Goal: Information Seeking & Learning: Find specific fact

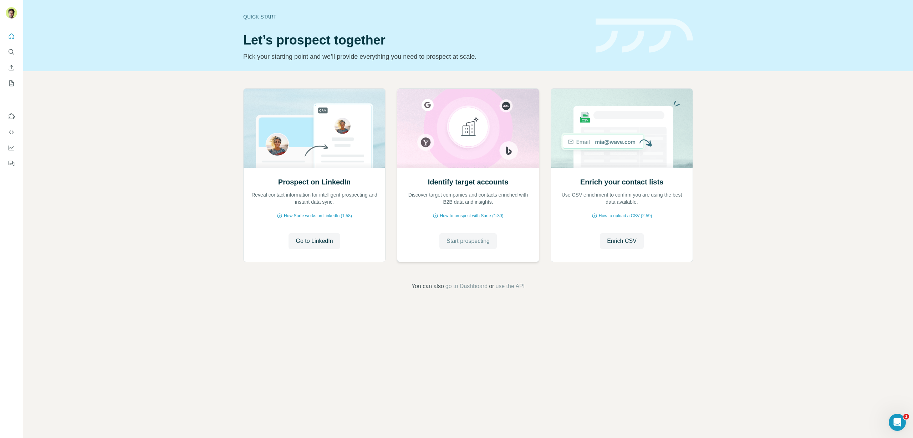
click at [467, 241] on span "Start prospecting" at bounding box center [467, 241] width 43 height 9
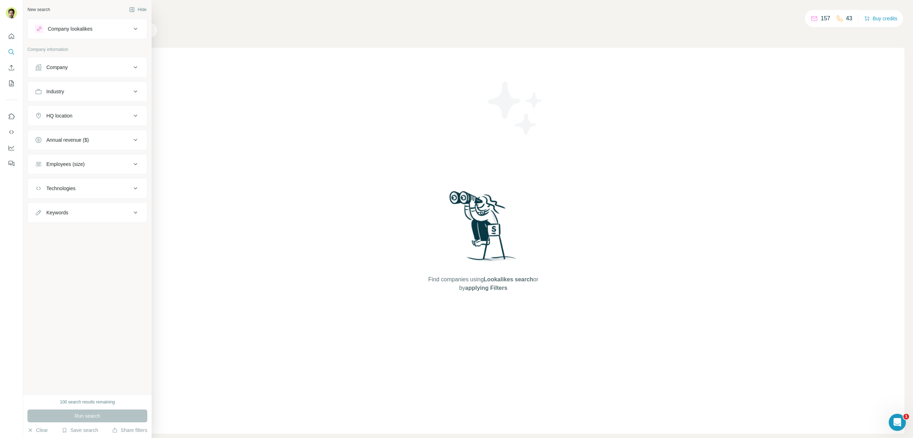
click at [200, 43] on div "Search Companies People Find companies using Lookalikes search or by applying F…" at bounding box center [482, 219] width 861 height 438
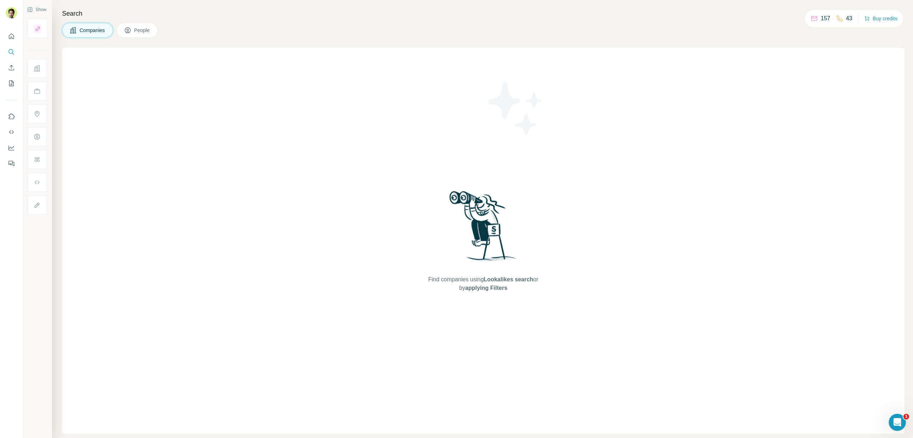
click at [153, 32] on button "People" at bounding box center [137, 30] width 41 height 15
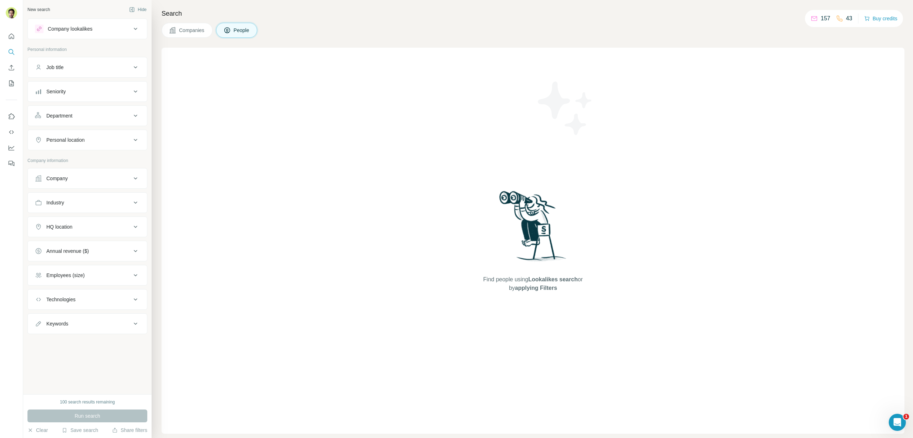
click at [68, 176] on div "Company" at bounding box center [56, 178] width 21 height 7
click at [81, 211] on input "text" at bounding box center [87, 210] width 105 height 13
click at [139, 191] on div "Select a company name or website Upload a CSV of company websites. Your list is…" at bounding box center [87, 232] width 119 height 84
click at [118, 287] on div "Industry" at bounding box center [83, 289] width 96 height 7
click at [72, 308] on input at bounding box center [84, 307] width 88 height 8
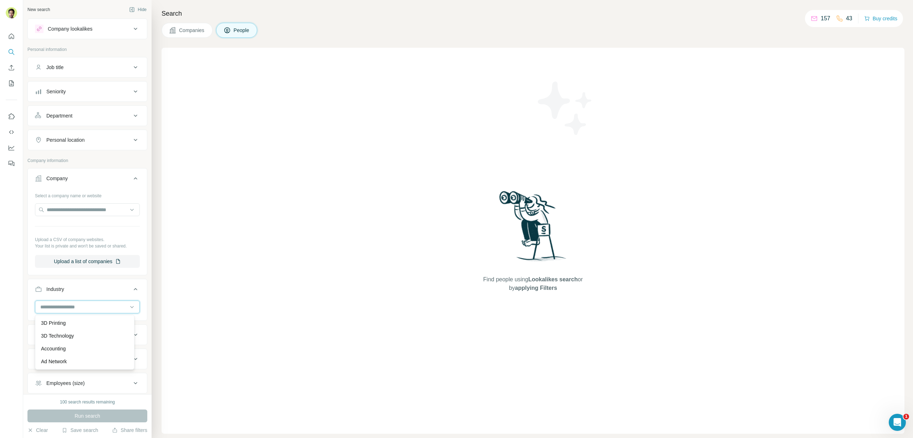
click at [72, 308] on input at bounding box center [84, 307] width 88 height 8
drag, startPoint x: 72, startPoint y: 308, endPoint x: 82, endPoint y: 314, distance: 11.5
click at [82, 314] on div at bounding box center [87, 308] width 105 height 14
click at [77, 305] on input at bounding box center [84, 307] width 88 height 8
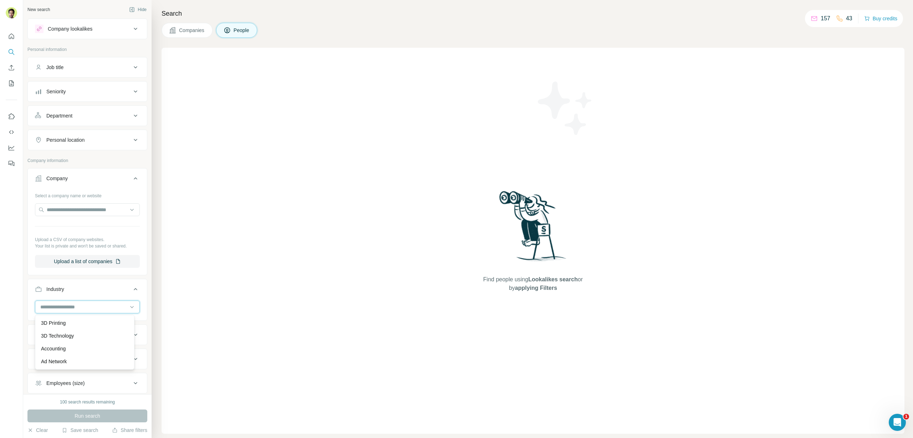
click at [78, 305] on input at bounding box center [84, 307] width 88 height 8
type input "******"
click at [104, 349] on div "Information Technology" at bounding box center [84, 351] width 87 height 7
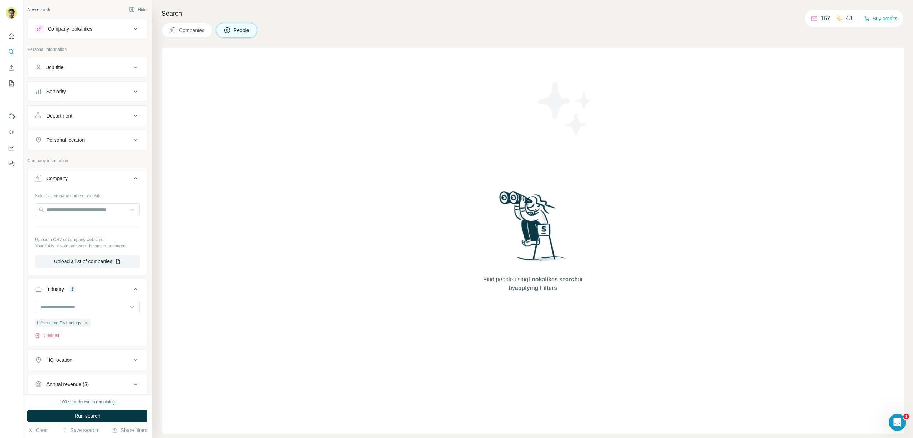
click at [74, 71] on div "Job title" at bounding box center [83, 67] width 96 height 7
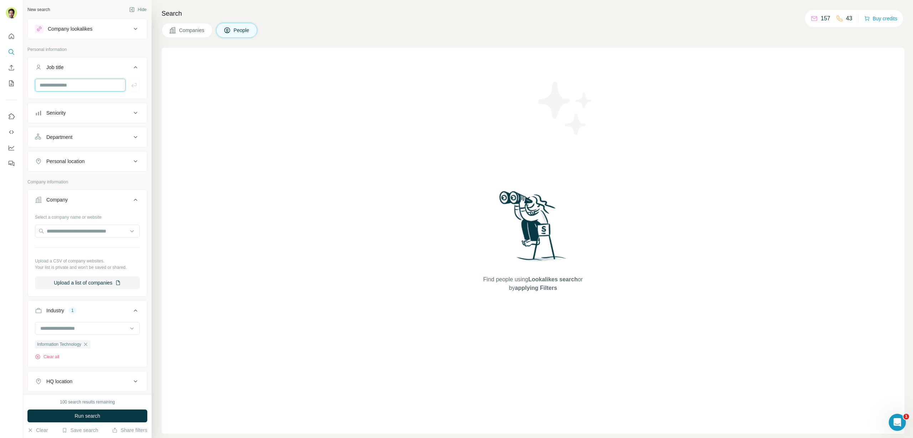
click at [82, 88] on input "text" at bounding box center [80, 85] width 91 height 13
type input "**********"
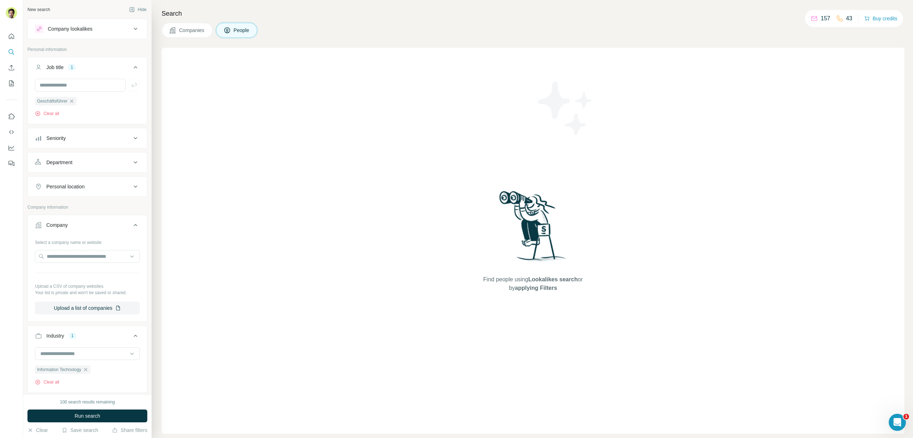
click at [92, 158] on button "Department" at bounding box center [87, 162] width 119 height 17
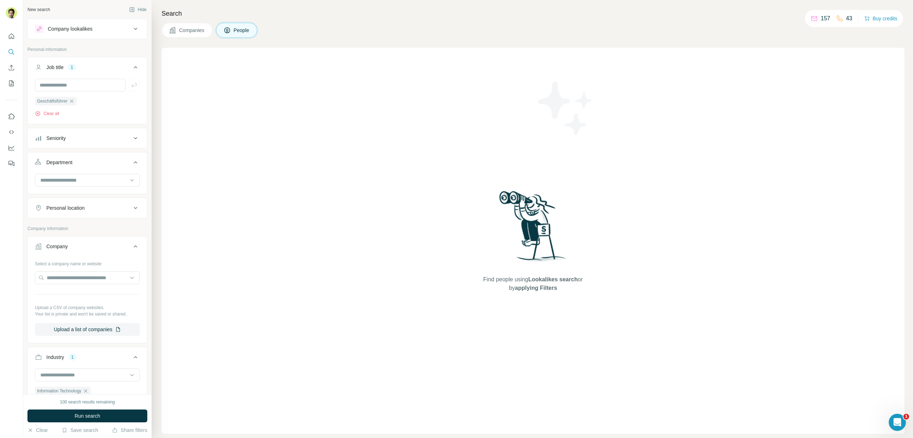
click at [88, 158] on button "Department" at bounding box center [87, 164] width 119 height 20
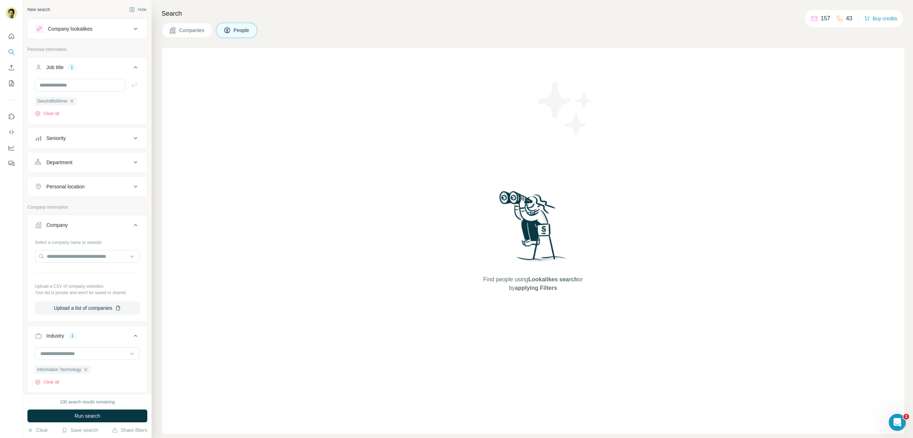
click at [75, 191] on button "Personal location" at bounding box center [87, 186] width 119 height 17
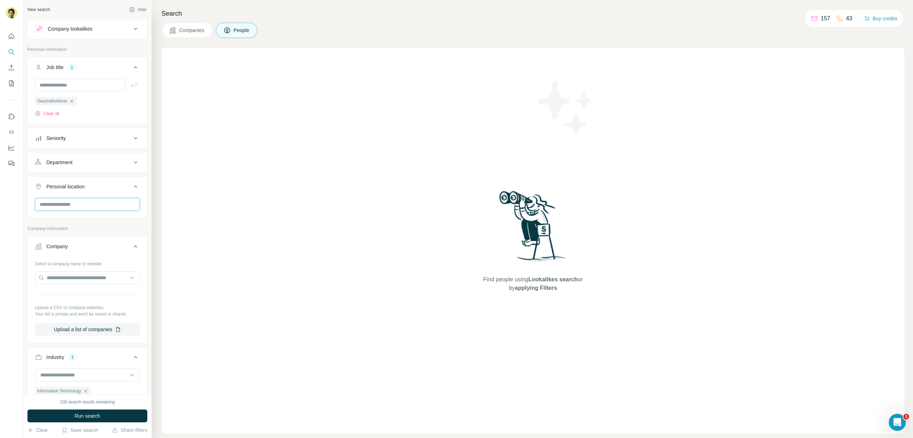
click at [72, 202] on input "text" at bounding box center [87, 204] width 105 height 13
type input "***"
click at [69, 220] on label "🇩🇪 [GEOGRAPHIC_DATA]" at bounding box center [71, 224] width 60 height 9
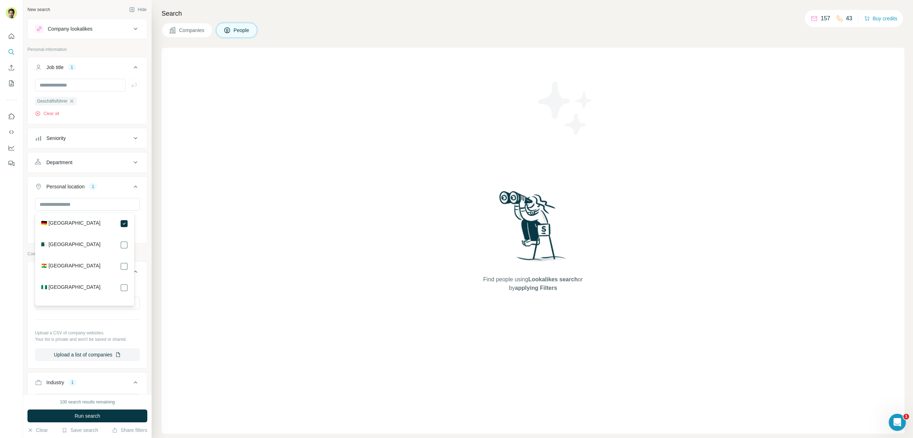
click at [134, 194] on button "Personal location 1" at bounding box center [87, 188] width 119 height 20
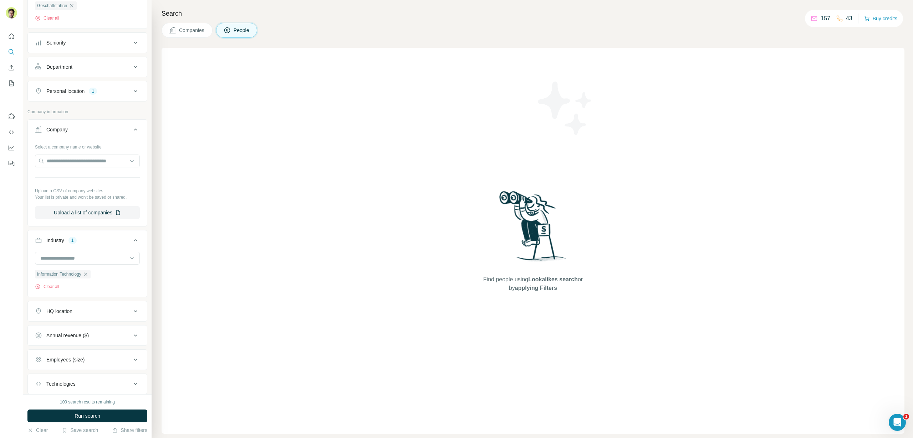
scroll to position [140, 0]
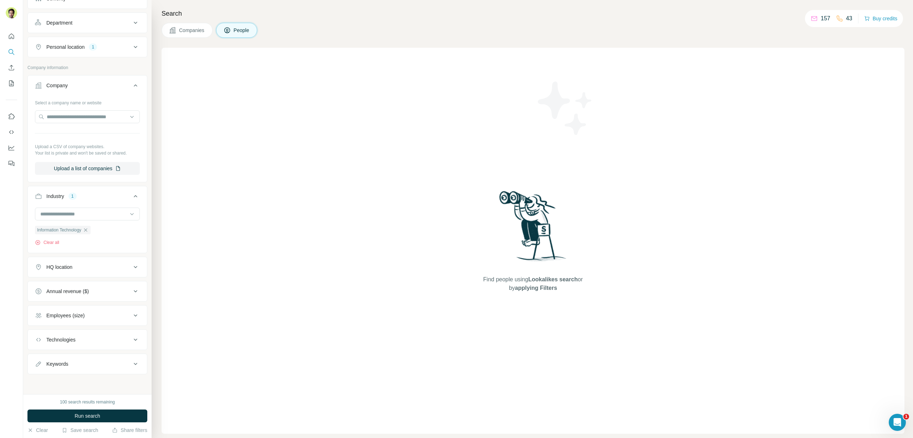
click at [72, 318] on div "Employees (size)" at bounding box center [65, 315] width 38 height 7
click at [54, 353] on label "11-50" at bounding box center [47, 357] width 24 height 9
click at [59, 371] on span "51-200" at bounding box center [52, 370] width 19 height 7
click at [97, 413] on span "Run search" at bounding box center [88, 416] width 26 height 7
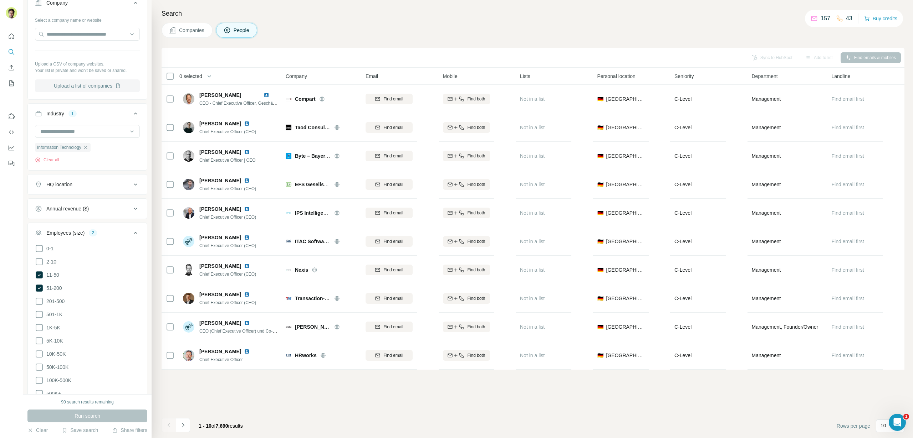
scroll to position [23, 0]
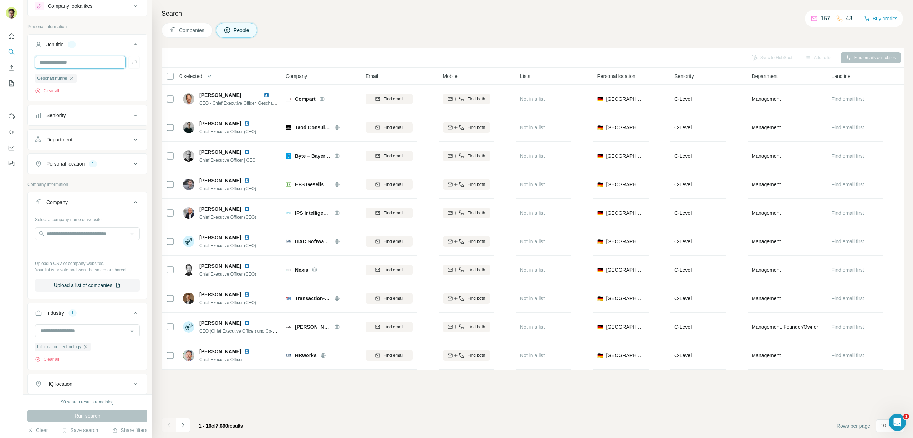
click at [84, 60] on input "text" at bounding box center [80, 62] width 91 height 13
type input "**********"
click at [88, 416] on span "Run search" at bounding box center [88, 416] width 26 height 7
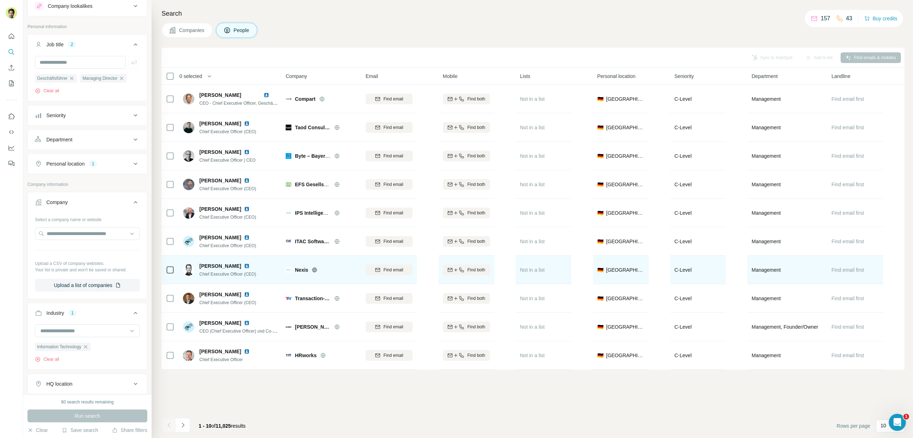
click at [313, 270] on icon at bounding box center [314, 270] width 5 height 0
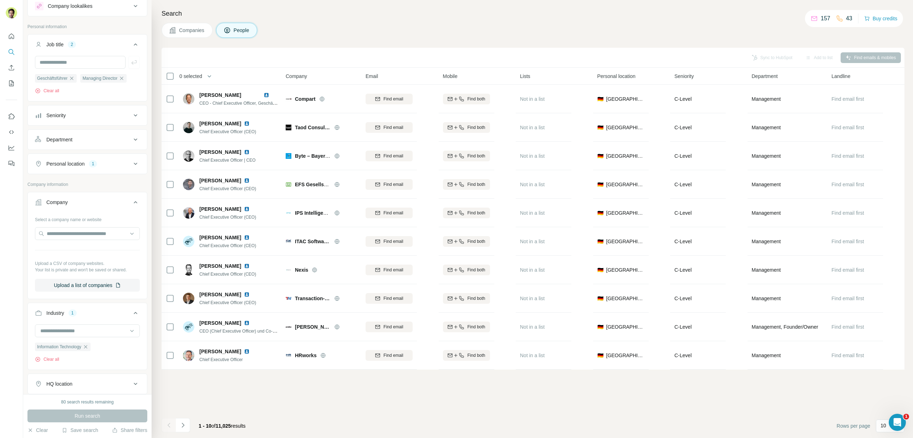
scroll to position [183, 0]
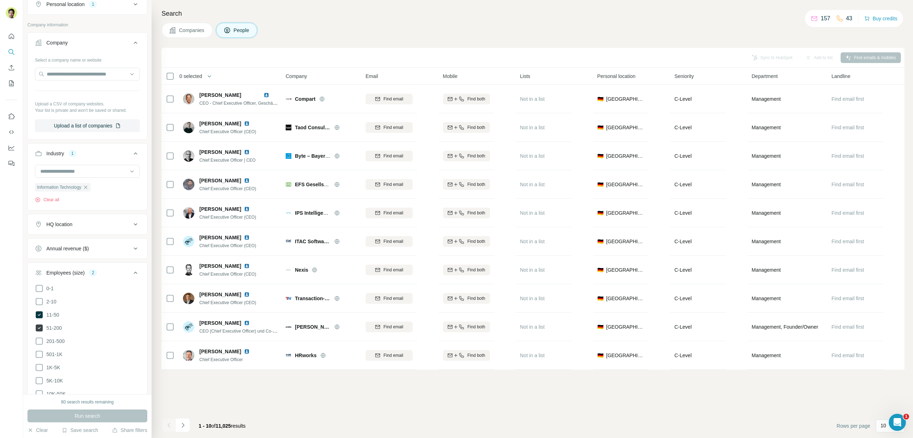
click at [52, 328] on span "51-200" at bounding box center [52, 328] width 19 height 7
click at [108, 414] on button "Run search" at bounding box center [87, 416] width 120 height 13
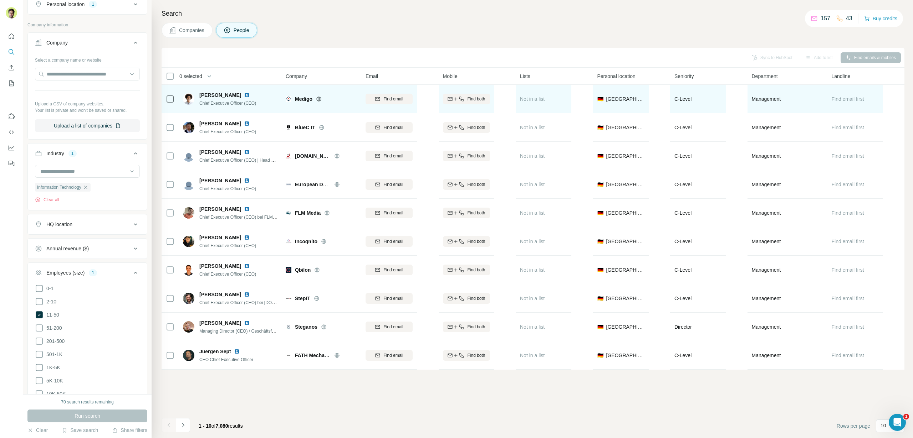
click at [318, 99] on icon at bounding box center [319, 99] width 2 height 5
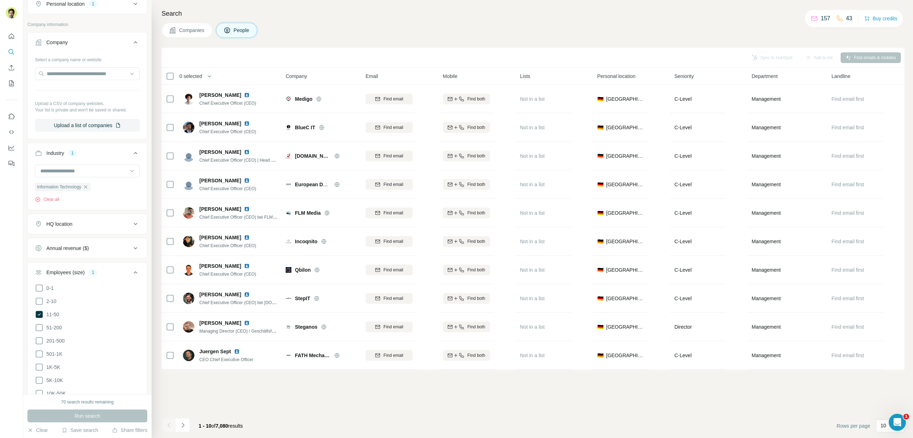
scroll to position [183, 0]
click at [86, 230] on button "HQ location" at bounding box center [87, 224] width 119 height 17
click at [78, 243] on input "text" at bounding box center [87, 242] width 105 height 13
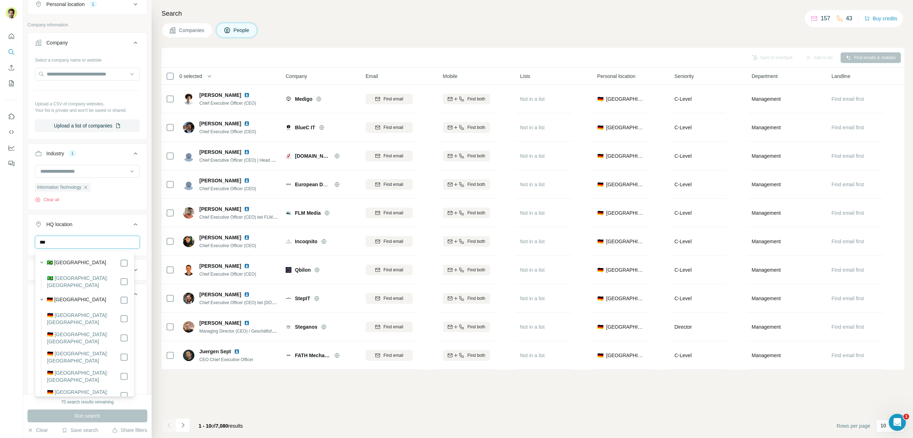
type input "***"
click at [81, 296] on div "🇩🇪 [GEOGRAPHIC_DATA]" at bounding box center [88, 300] width 82 height 9
click at [104, 421] on button "Run search" at bounding box center [87, 416] width 120 height 13
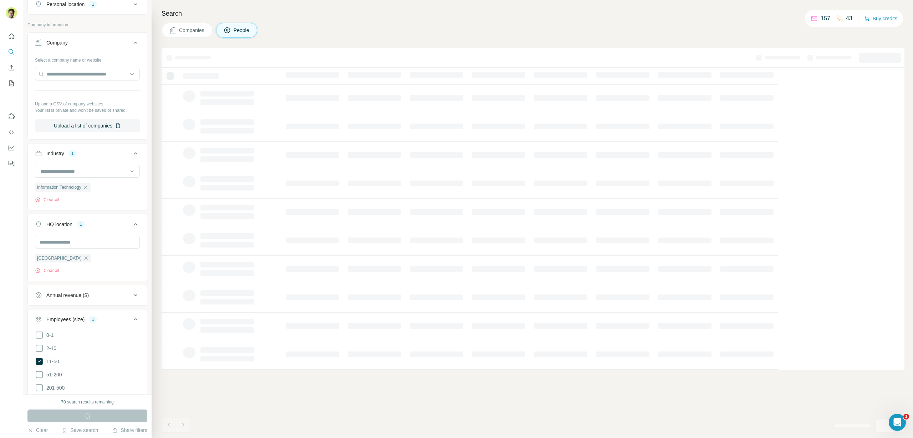
click at [93, 419] on div "Run search" at bounding box center [87, 416] width 120 height 13
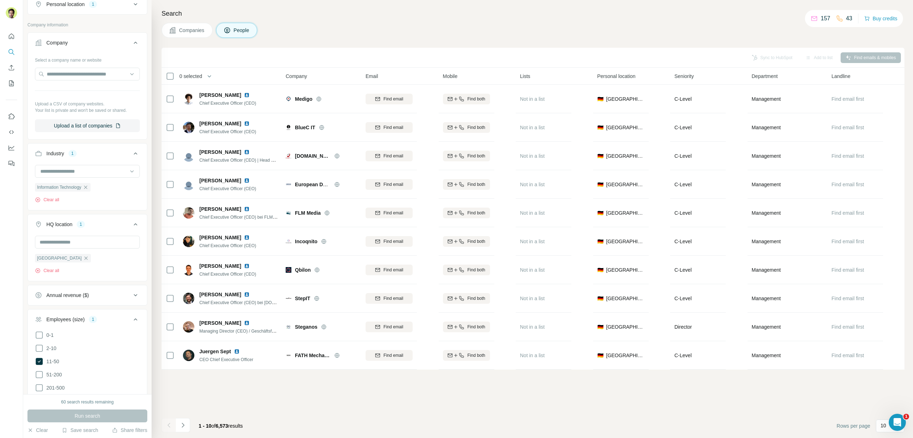
click at [770, 58] on div "Sync to HubSpot Add to list Find emails & mobiles" at bounding box center [532, 57] width 735 height 12
drag, startPoint x: 755, startPoint y: 33, endPoint x: 758, endPoint y: 52, distance: 19.5
click at [755, 34] on div "Companies People" at bounding box center [532, 30] width 743 height 15
click at [759, 57] on div "Sync to HubSpot Add to list Find emails & mobiles" at bounding box center [532, 57] width 735 height 12
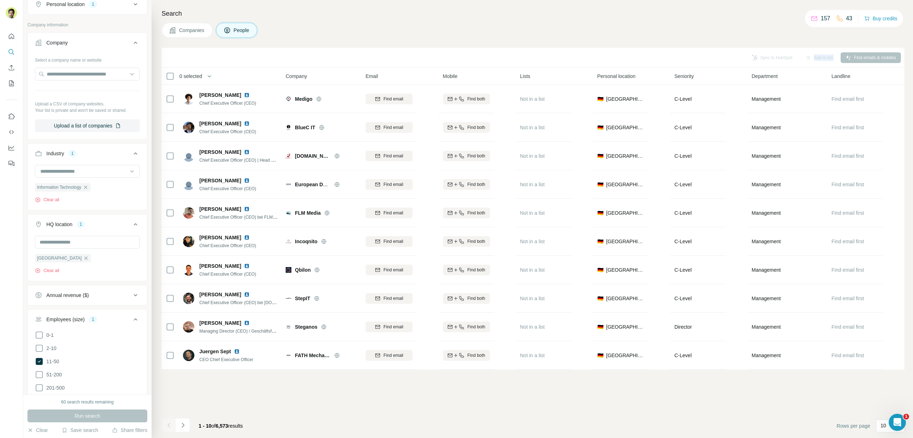
click at [759, 57] on div "Sync to HubSpot Add to list Find emails & mobiles" at bounding box center [532, 57] width 735 height 12
click at [207, 79] on button "button" at bounding box center [212, 76] width 14 height 14
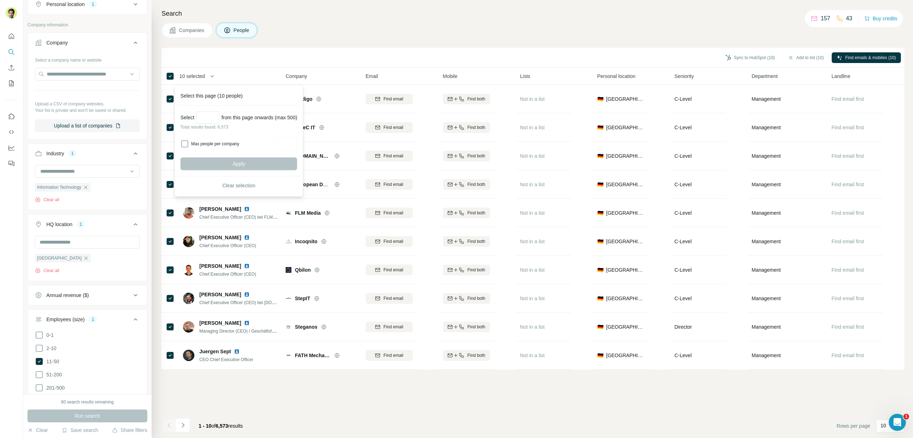
click at [379, 45] on div "Search Companies People Sync to HubSpot (10) Add to list (10) Find emails & mob…" at bounding box center [531, 219] width 761 height 438
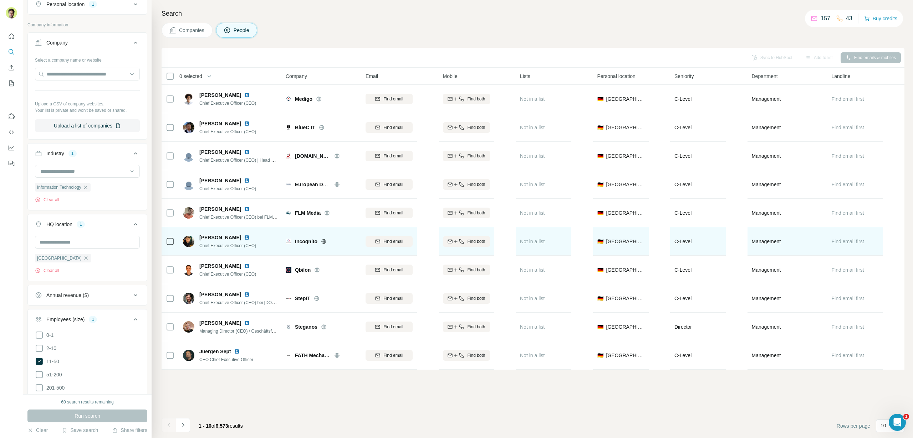
click at [324, 243] on icon at bounding box center [324, 241] width 2 height 5
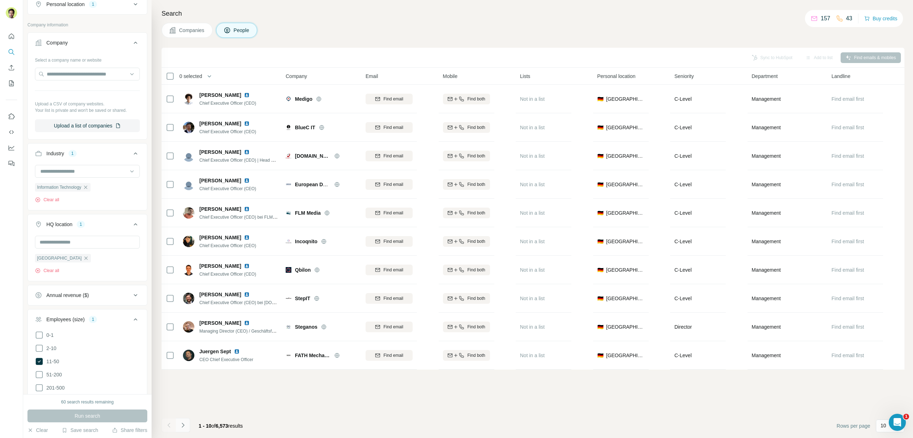
click at [189, 430] on button "Navigate to next page" at bounding box center [183, 425] width 14 height 14
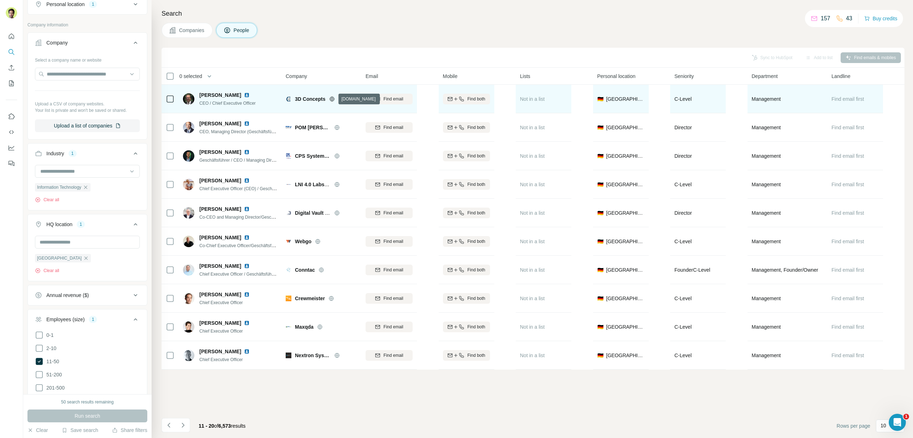
click at [333, 98] on icon at bounding box center [332, 99] width 6 height 6
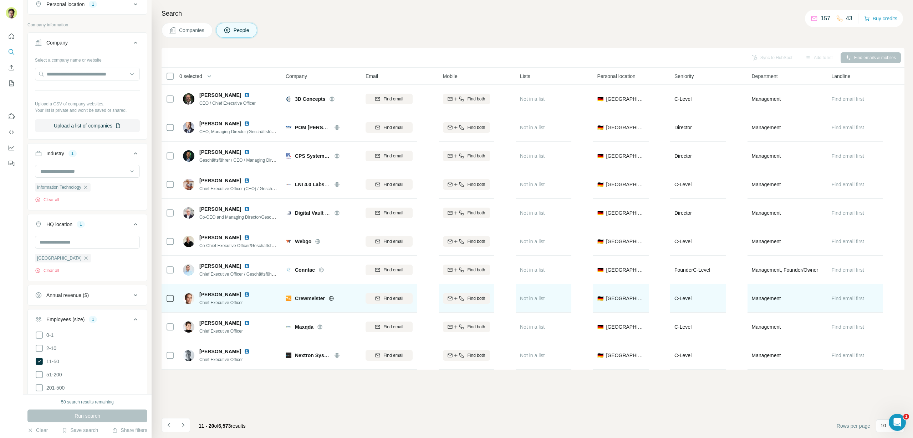
click at [332, 299] on icon at bounding box center [331, 299] width 6 height 6
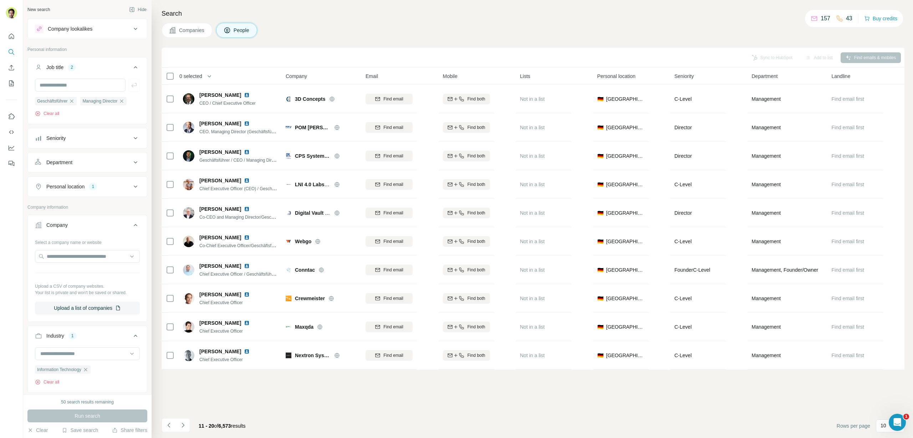
scroll to position [179, 0]
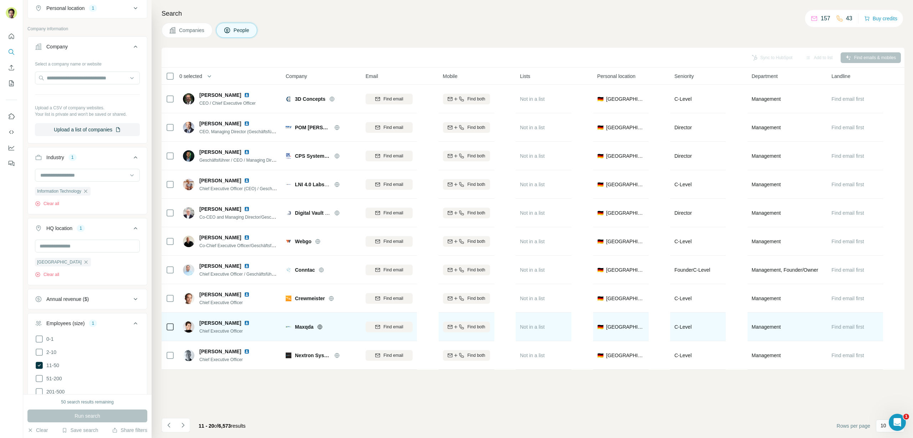
click at [319, 326] on icon at bounding box center [320, 327] width 6 height 6
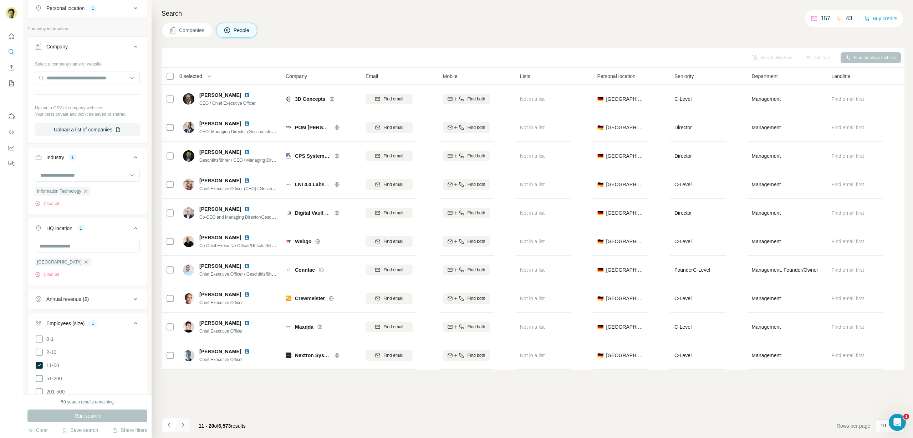
click at [187, 426] on button "Navigate to next page" at bounding box center [183, 425] width 14 height 14
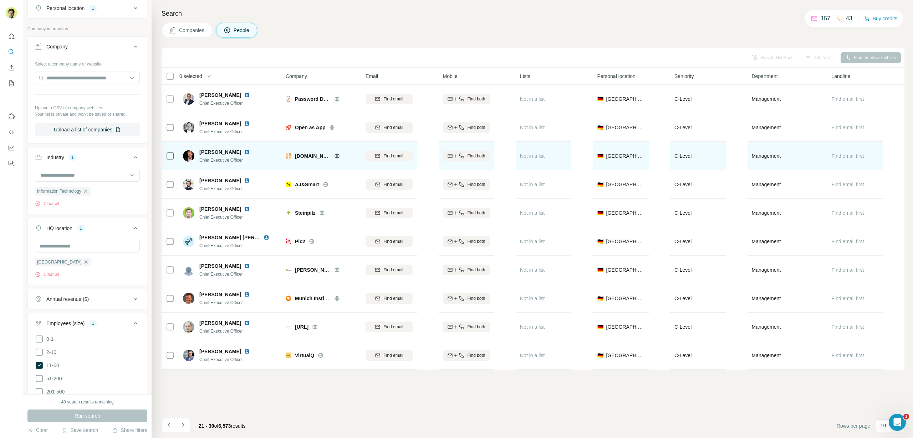
click at [337, 151] on div "[DOMAIN_NAME]" at bounding box center [321, 156] width 71 height 20
click at [338, 153] on icon at bounding box center [337, 156] width 6 height 6
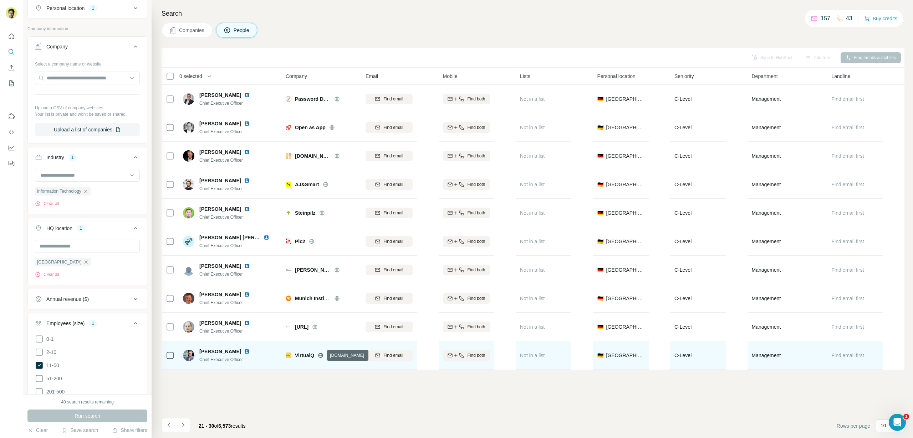
click at [321, 356] on icon at bounding box center [321, 356] width 6 height 6
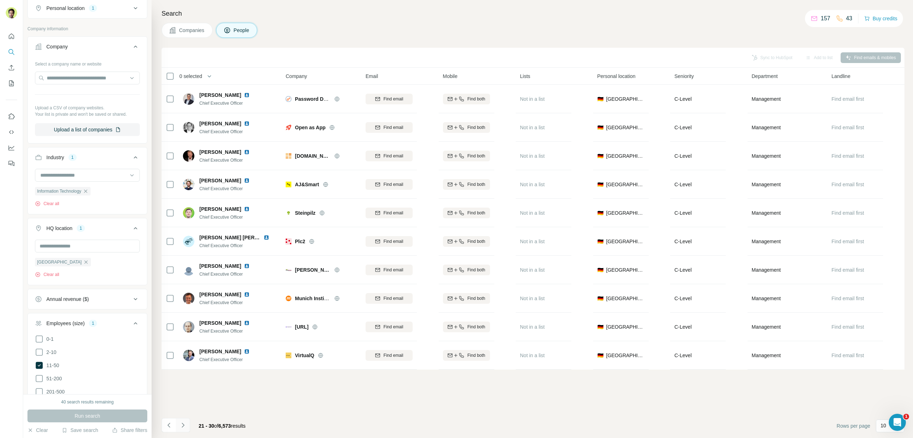
click at [186, 422] on icon "Navigate to next page" at bounding box center [182, 425] width 7 height 7
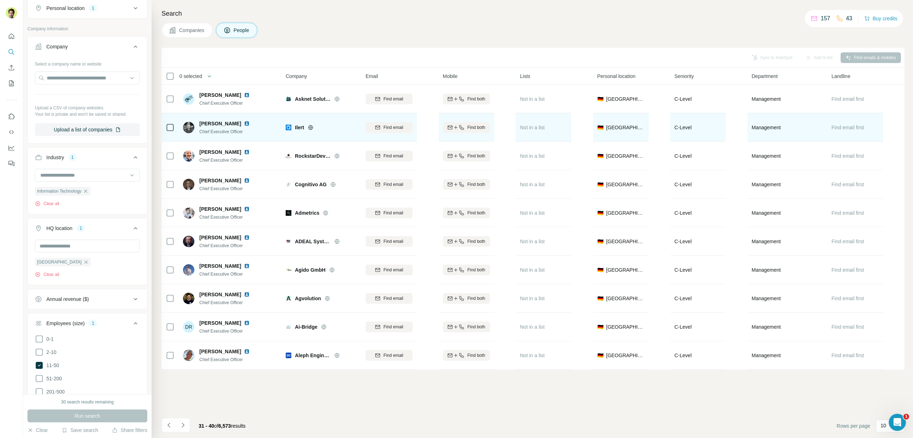
click at [311, 126] on icon at bounding box center [310, 127] width 2 height 5
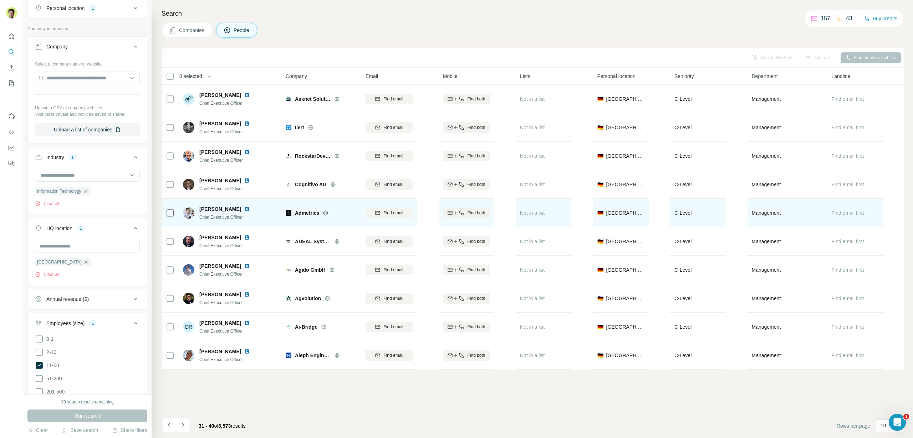
click at [327, 212] on icon at bounding box center [326, 213] width 2 height 5
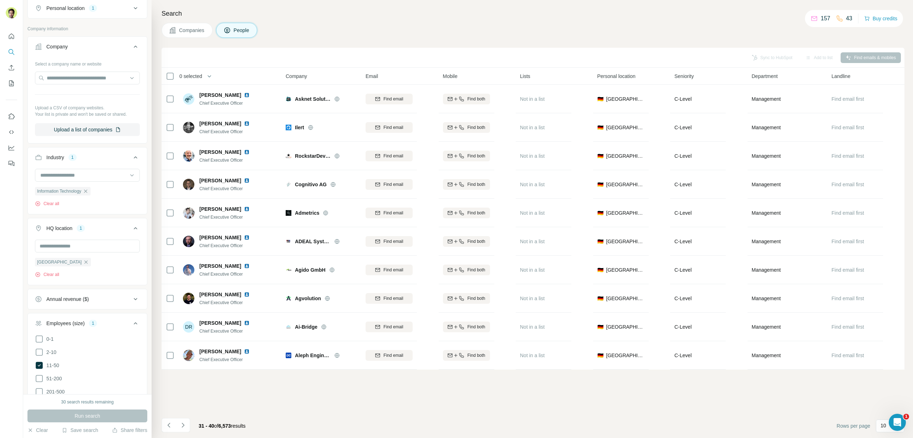
click at [9, 219] on div at bounding box center [11, 219] width 23 height 438
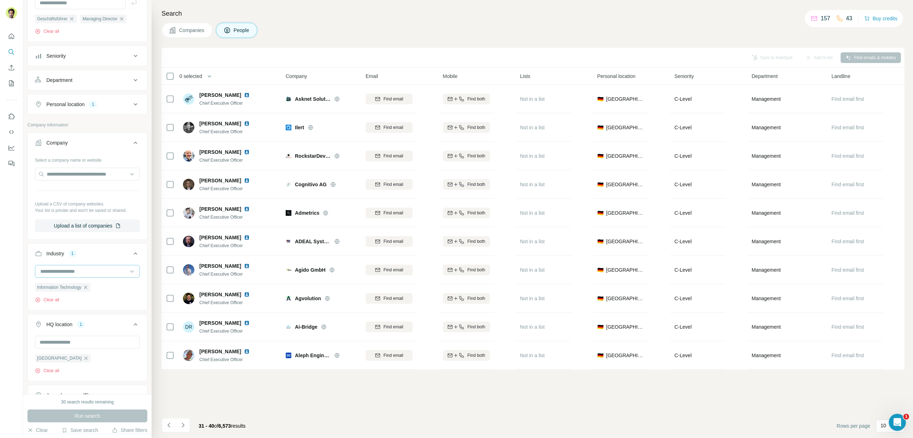
scroll to position [0, 0]
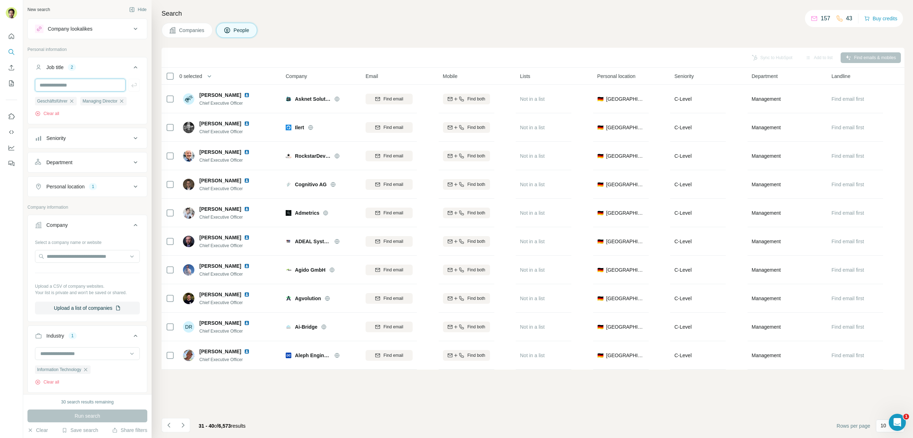
click at [81, 89] on input "text" at bounding box center [80, 85] width 91 height 13
type input "***"
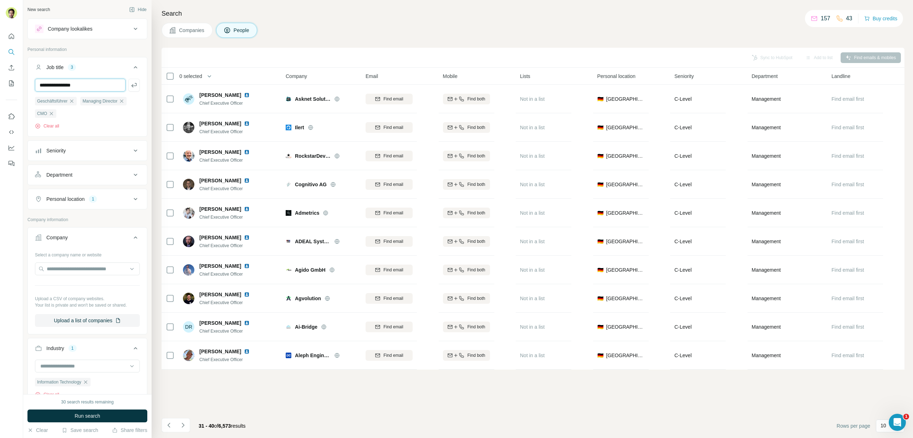
type input "**********"
click at [90, 412] on button "Run search" at bounding box center [87, 416] width 120 height 13
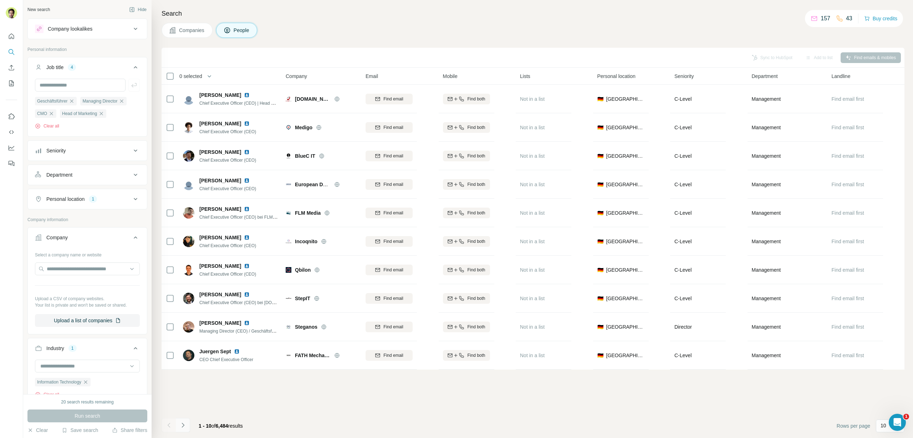
click at [185, 426] on icon "Navigate to next page" at bounding box center [182, 425] width 7 height 7
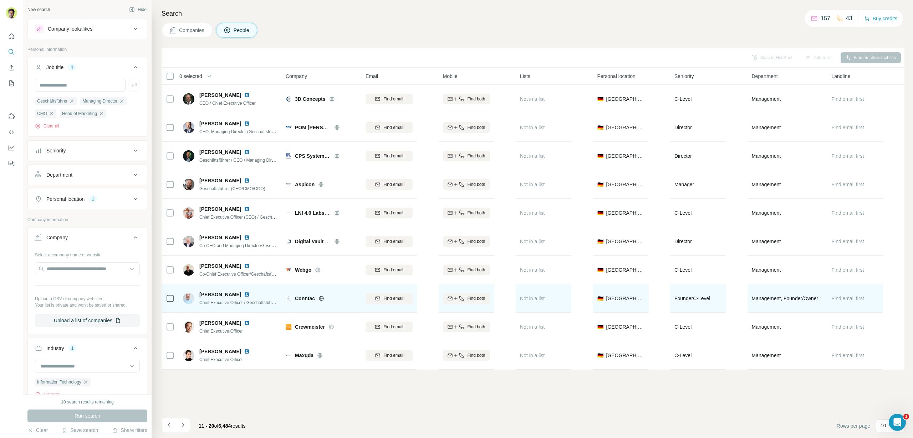
click at [321, 298] on icon at bounding box center [321, 298] width 5 height 0
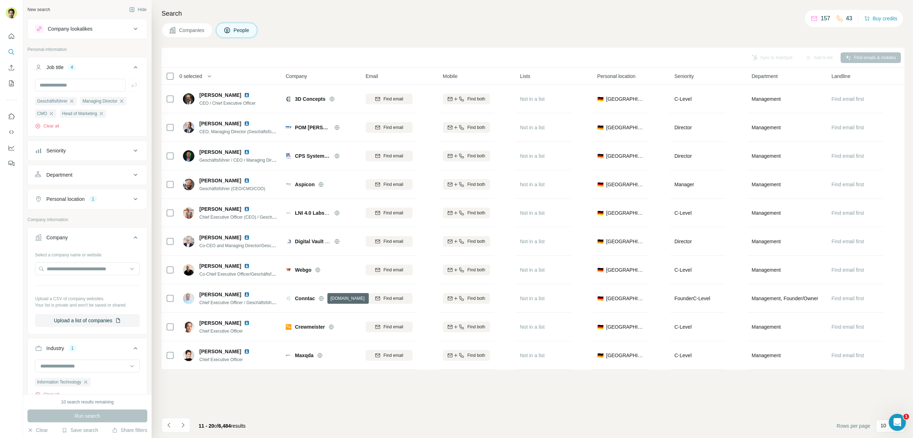
click at [404, 16] on h4 "Search" at bounding box center [532, 14] width 743 height 10
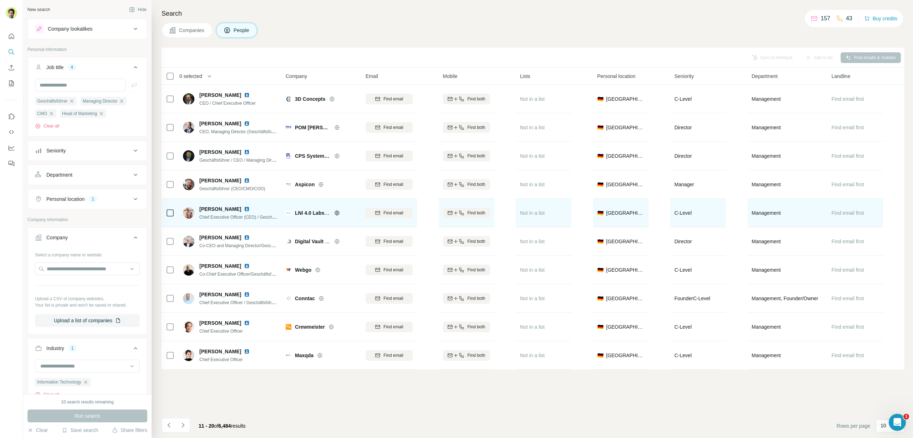
click at [337, 215] on icon at bounding box center [337, 213] width 6 height 6
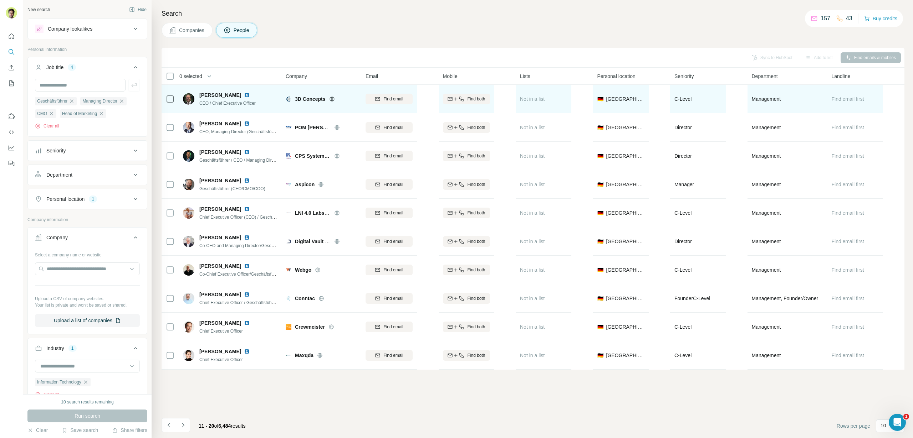
click at [330, 101] on icon at bounding box center [332, 99] width 6 height 6
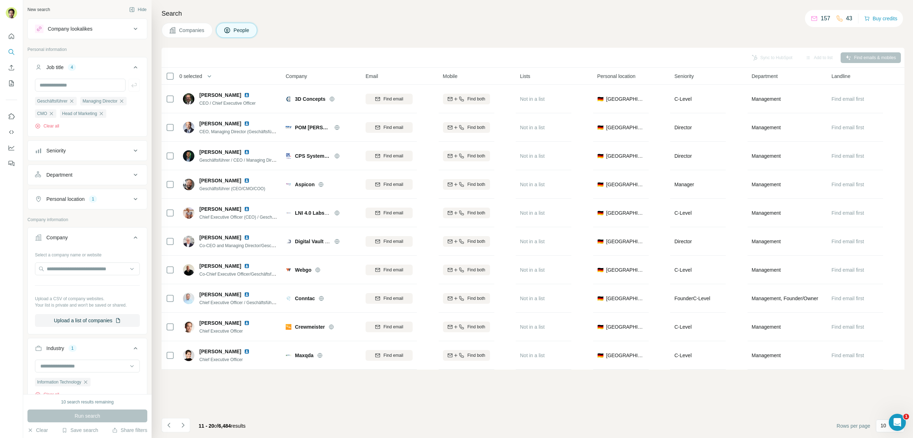
click at [371, 38] on div "Search Companies People Sync to HubSpot Add to list Find emails & mobiles 0 sel…" at bounding box center [531, 219] width 761 height 438
